Goal: Information Seeking & Learning: Understand process/instructions

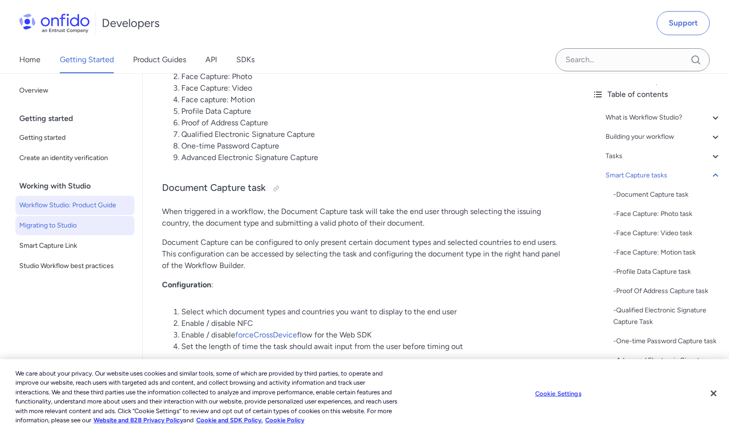
click at [67, 227] on span "Migrating to Studio" at bounding box center [74, 226] width 111 height 12
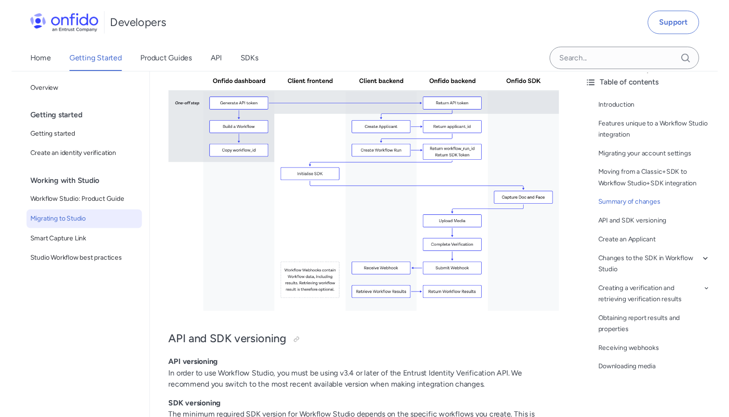
scroll to position [10, 0]
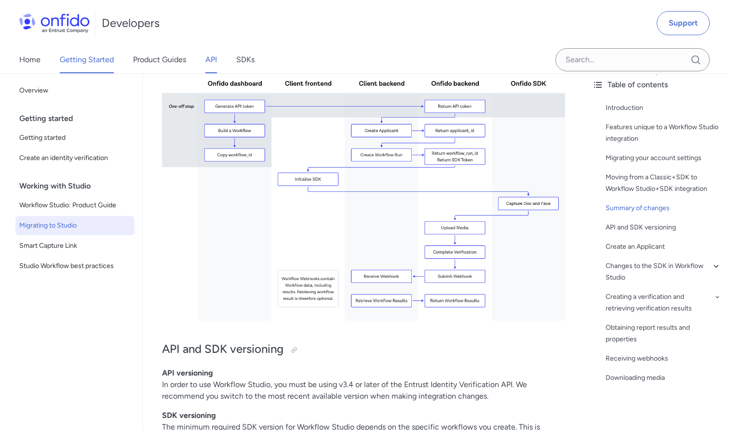
drag, startPoint x: 0, startPoint y: 235, endPoint x: 206, endPoint y: 60, distance: 270.3
click at [206, 60] on link "API" at bounding box center [211, 59] width 12 height 27
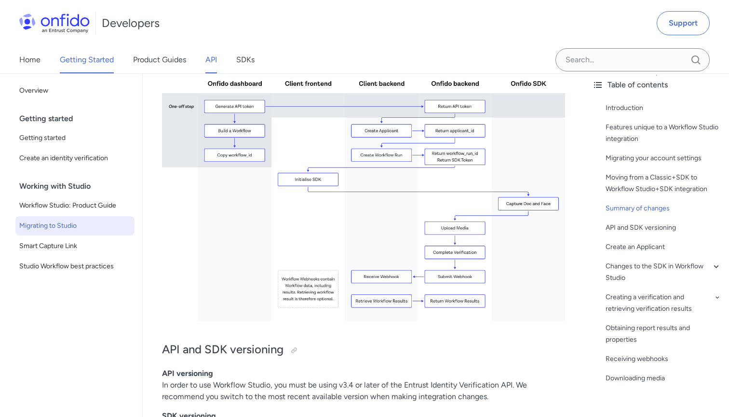
click at [211, 61] on link "API" at bounding box center [211, 59] width 12 height 27
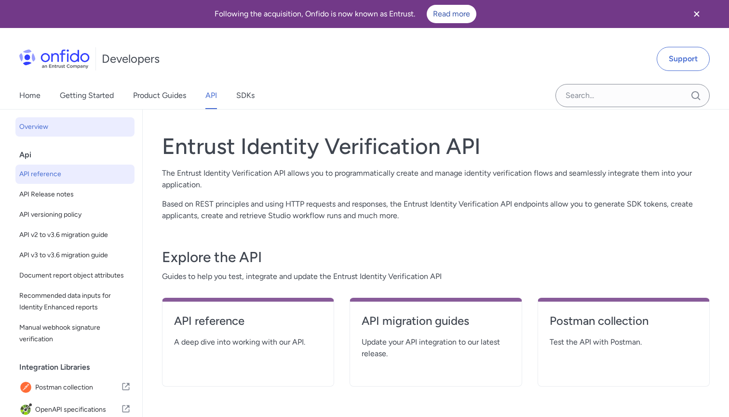
click at [55, 178] on span "API reference" at bounding box center [74, 174] width 111 height 12
select select "http"
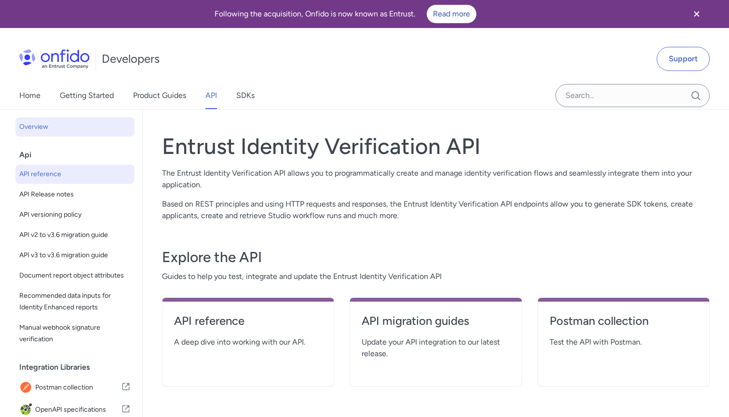
select select "http"
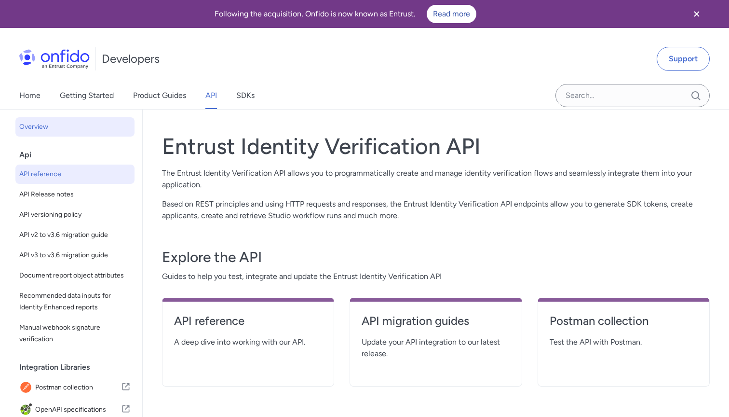
select select "http"
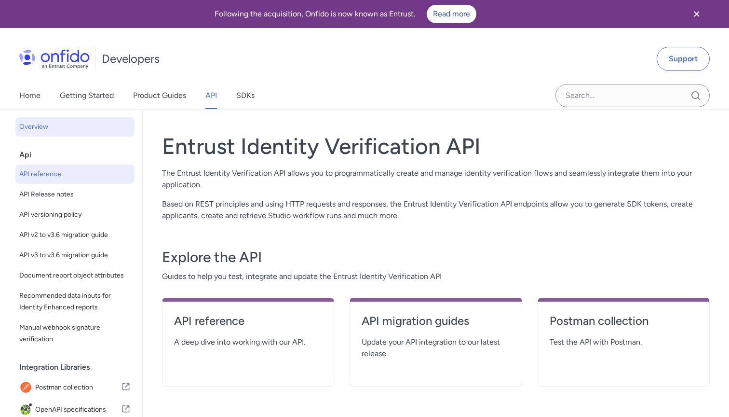
select select "http"
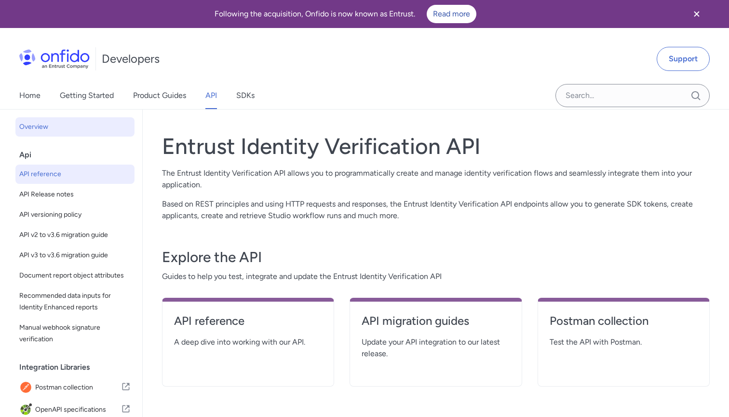
select select "http"
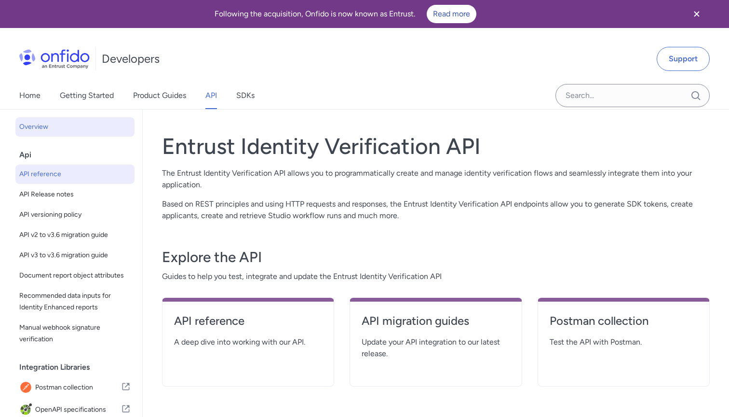
select select "http"
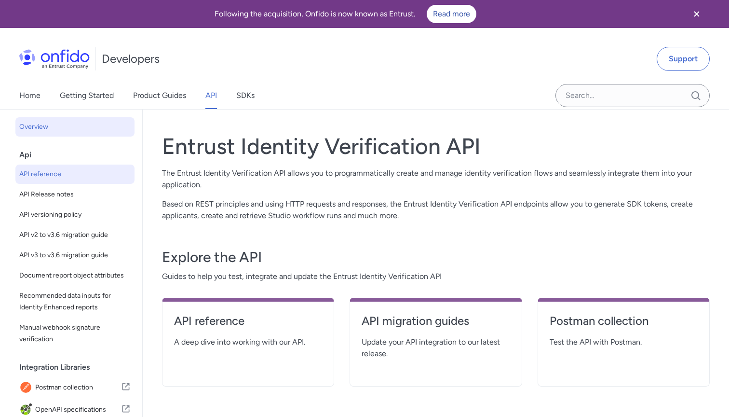
select select "http"
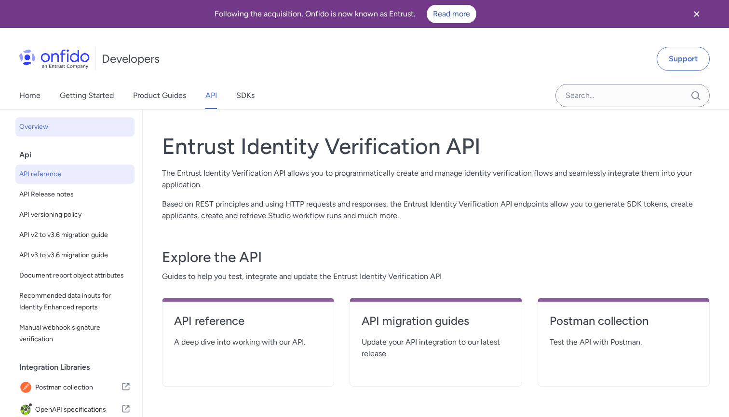
select select "http"
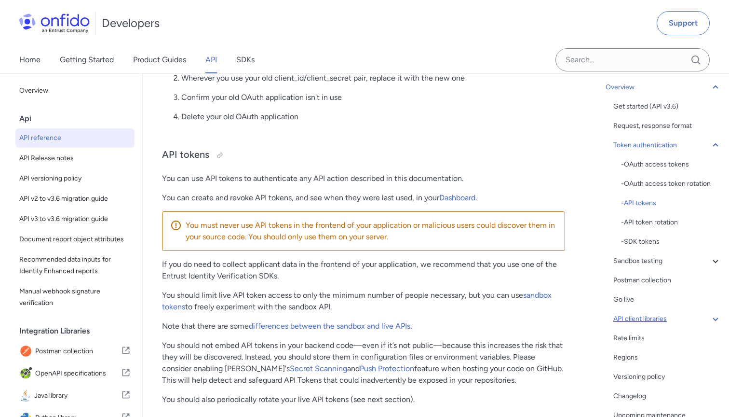
scroll to position [40, 0]
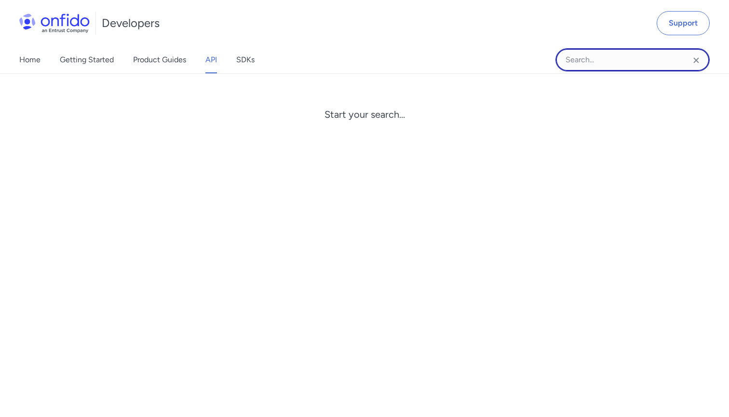
click at [623, 63] on input "Onfido search input field" at bounding box center [633, 59] width 154 height 23
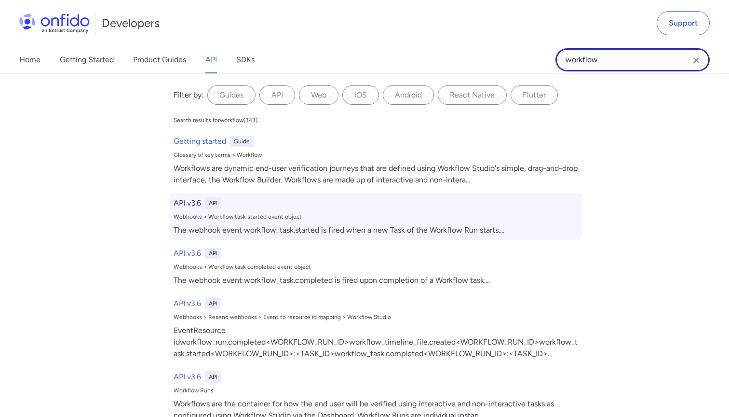
type input "workflow"
click at [187, 201] on h6 "API v3.6" at bounding box center [187, 203] width 27 height 12
click at [190, 202] on h6 "API v3.6" at bounding box center [187, 203] width 27 height 12
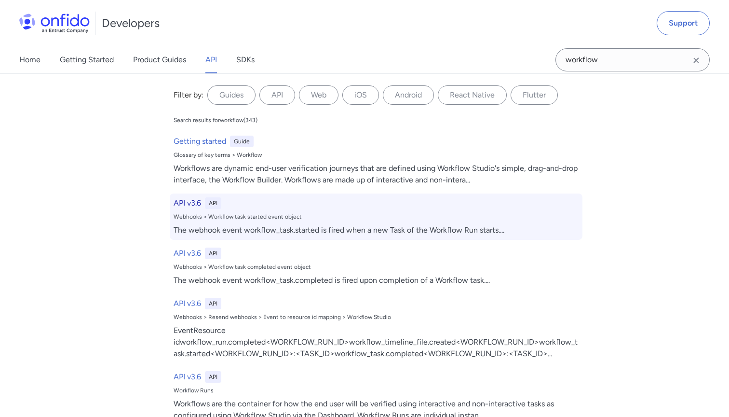
click at [191, 195] on div "API v3.6 API Webhooks > Workflow task started event object The webhook event wo…" at bounding box center [376, 216] width 413 height 46
click at [190, 201] on h6 "API v3.6" at bounding box center [187, 203] width 27 height 12
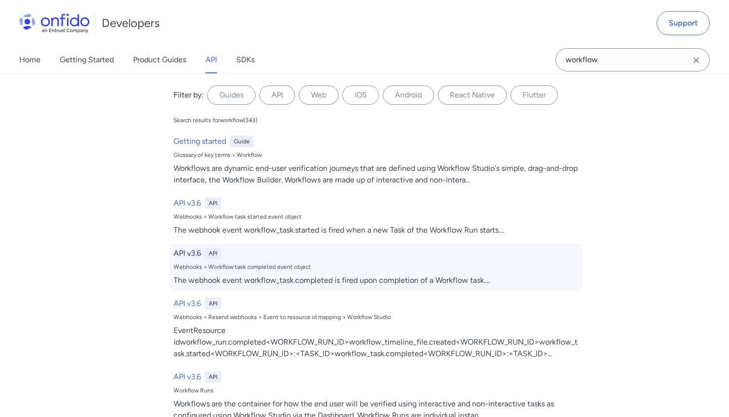
click at [190, 256] on h6 "API v3.6" at bounding box center [187, 253] width 27 height 12
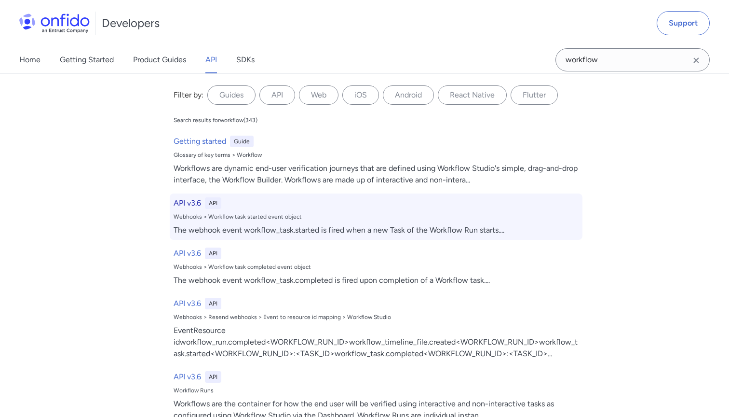
click at [195, 204] on h6 "API v3.6" at bounding box center [187, 203] width 27 height 12
drag, startPoint x: 54, startPoint y: 4, endPoint x: 192, endPoint y: 201, distance: 241.0
click at [192, 201] on h6 "API v3.6" at bounding box center [187, 203] width 27 height 12
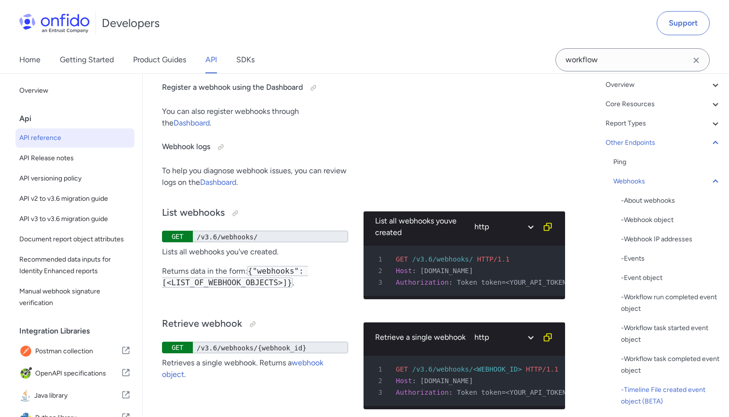
scroll to position [77, 0]
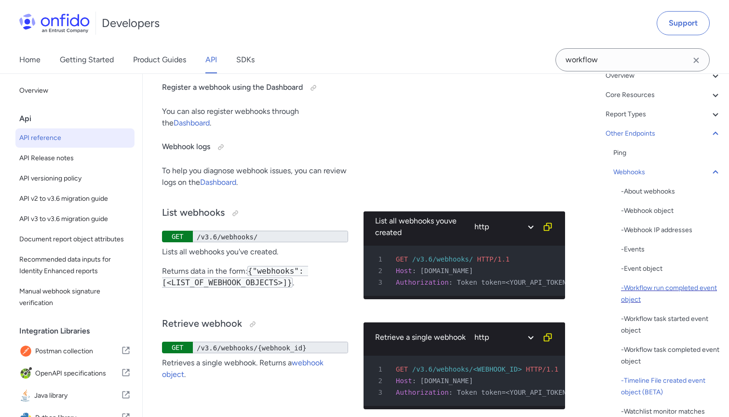
click at [649, 290] on div "- Workflow run completed event object" at bounding box center [671, 293] width 100 height 23
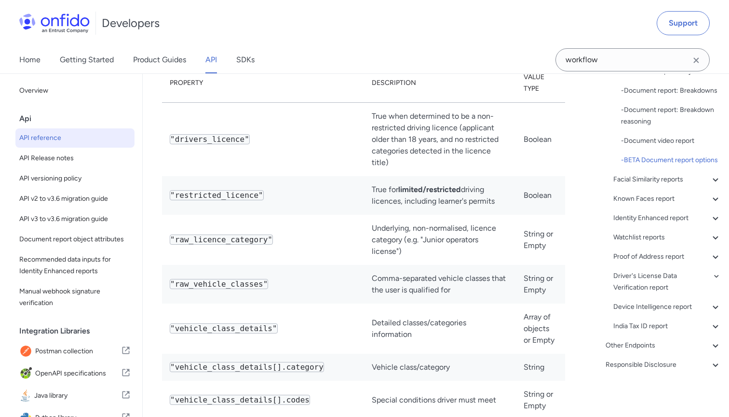
scroll to position [208, 0]
click at [651, 200] on div "Known Faces report" at bounding box center [667, 199] width 108 height 12
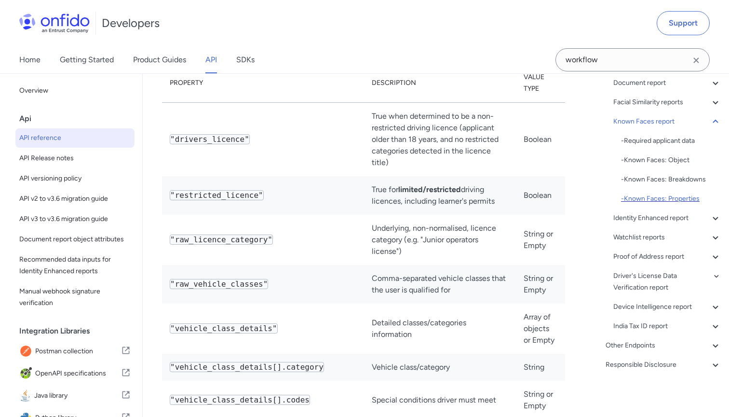
scroll to position [127, 0]
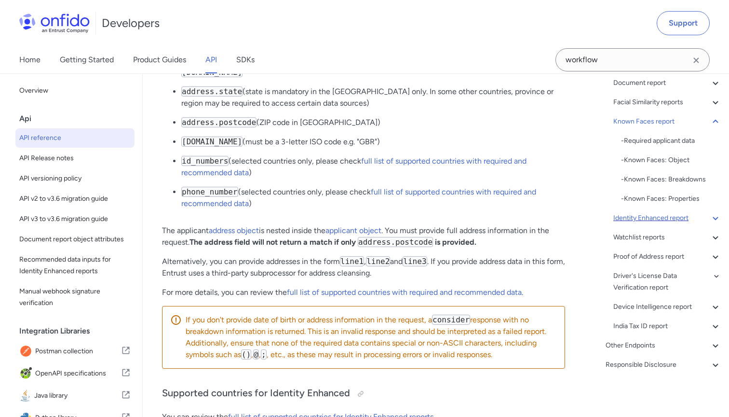
click at [649, 221] on div "Identity Enhanced report" at bounding box center [667, 218] width 108 height 12
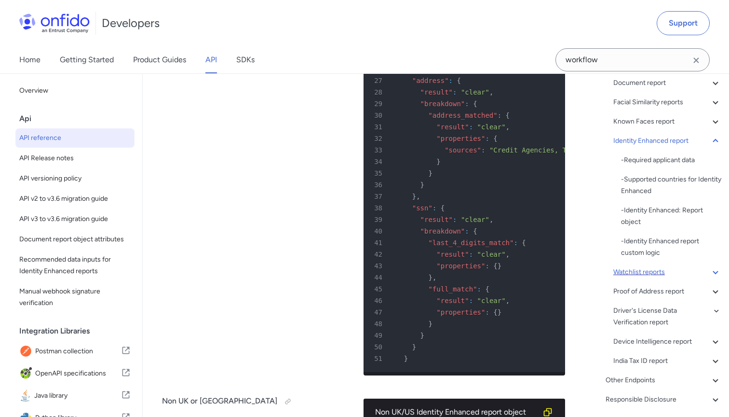
click at [645, 274] on div "Watchlist reports" at bounding box center [667, 272] width 108 height 12
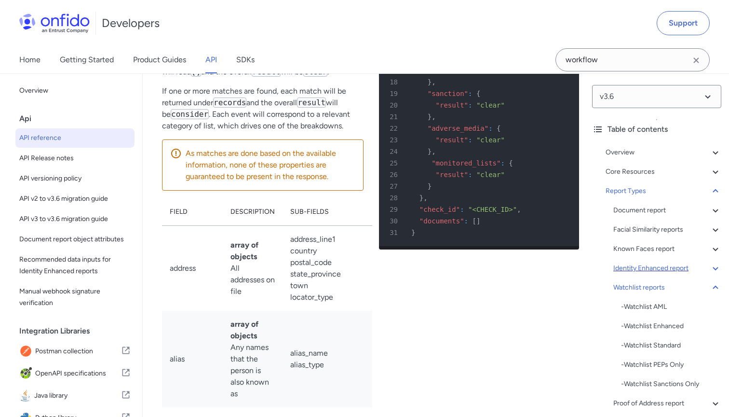
click at [641, 269] on div "Identity Enhanced report" at bounding box center [667, 268] width 108 height 12
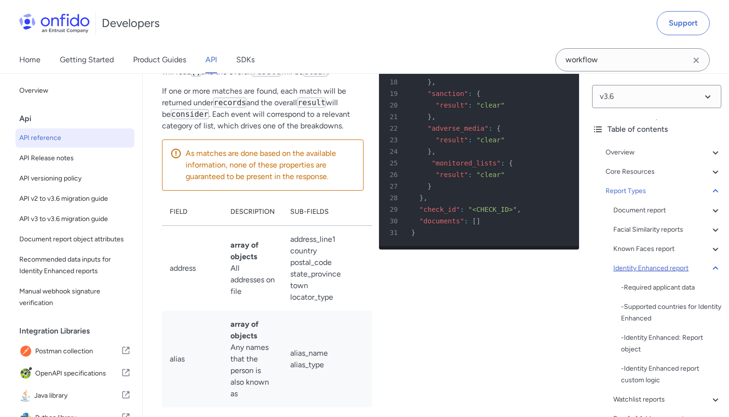
scroll to position [64793, 0]
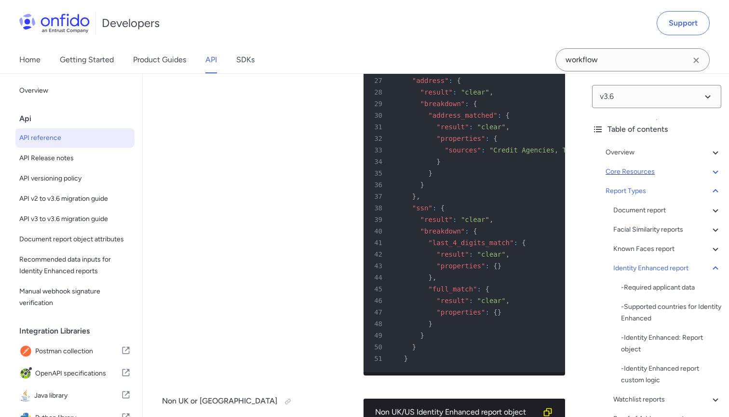
click at [668, 175] on div "Core Resources" at bounding box center [664, 172] width 116 height 12
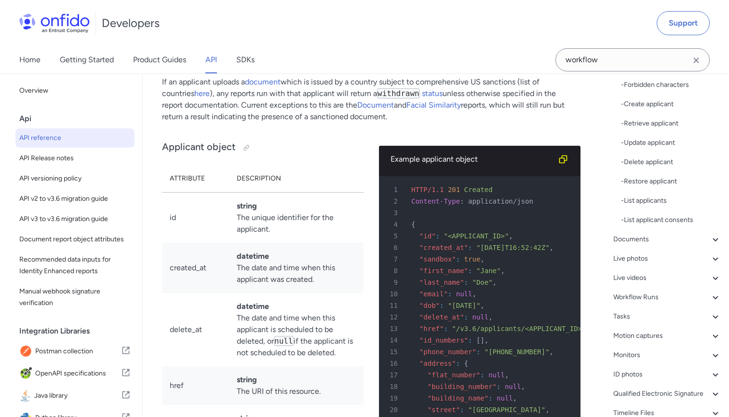
scroll to position [265, 0]
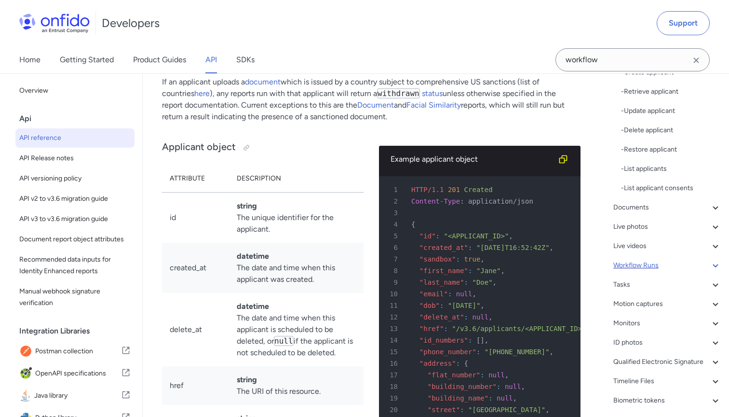
click at [646, 261] on div "Workflow Runs" at bounding box center [667, 265] width 108 height 12
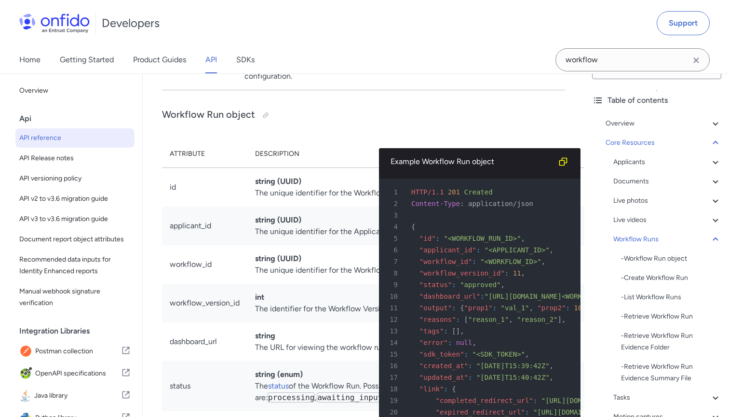
scroll to position [37, 0]
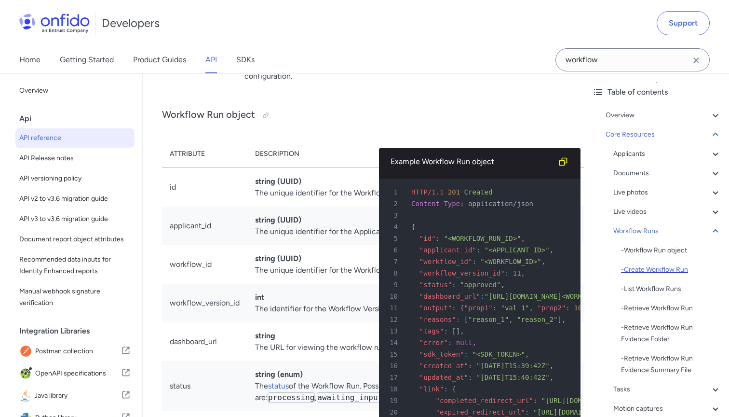
click at [655, 270] on div "- Create Workflow Run" at bounding box center [671, 270] width 100 height 12
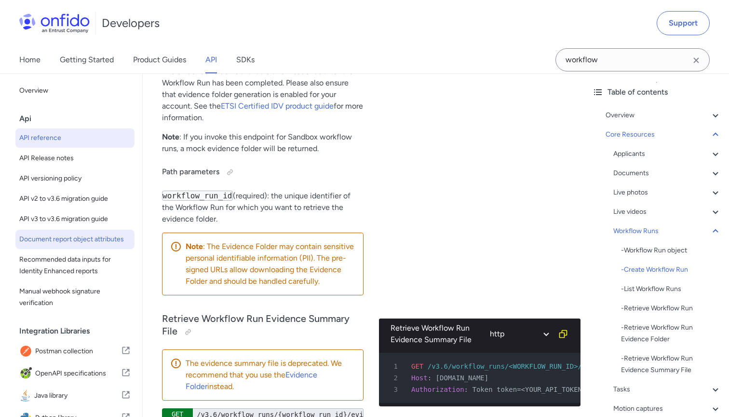
scroll to position [28071, 0]
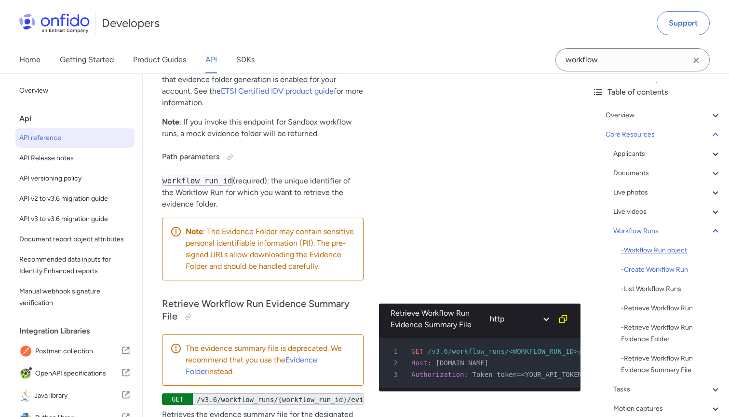
click at [662, 251] on div "- Workflow Run object" at bounding box center [671, 251] width 100 height 12
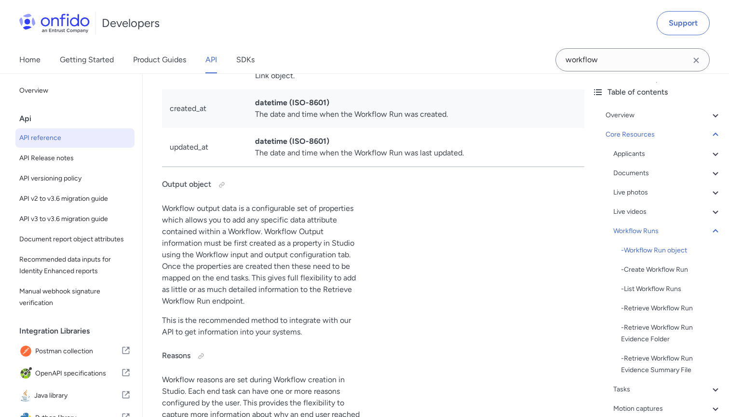
scroll to position [24747, 0]
drag, startPoint x: 319, startPoint y: 339, endPoint x: 173, endPoint y: 311, distance: 148.2
